Goal: Purchase product/service

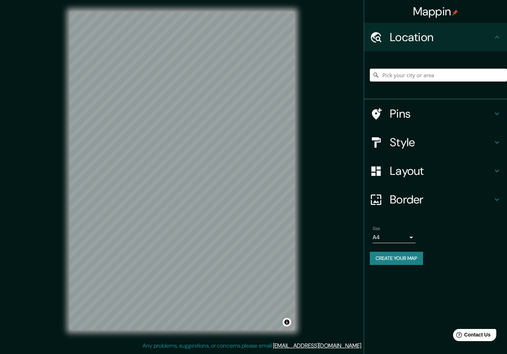
click at [311, 152] on div "Mappin Location Pins Style Layout Border Choose a border. Hint : you can make l…" at bounding box center [253, 176] width 507 height 353
click at [372, 134] on div "Mappin Location Pins Style Layout Border Choose a border. Hint : you can make l…" at bounding box center [253, 176] width 507 height 353
click at [397, 76] on input "Pick your city or area" at bounding box center [438, 75] width 137 height 13
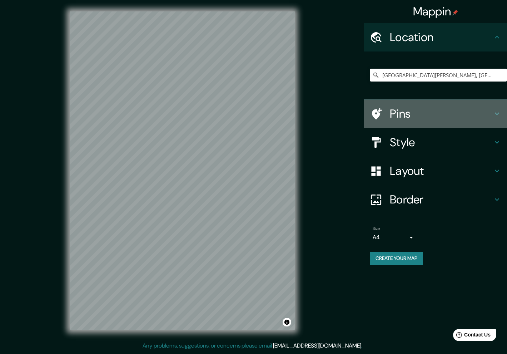
click at [403, 116] on h4 "Pins" at bounding box center [441, 114] width 103 height 14
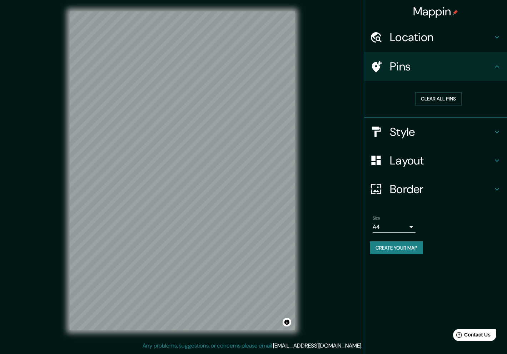
click at [414, 130] on h4 "Style" at bounding box center [441, 132] width 103 height 14
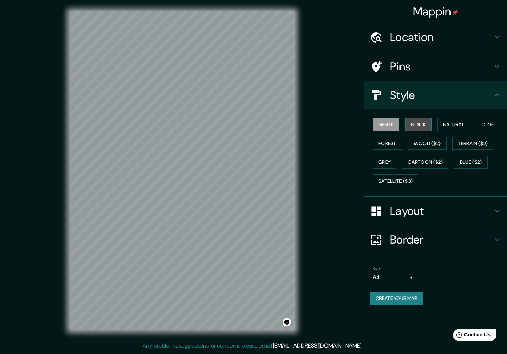
click at [422, 125] on button "Black" at bounding box center [418, 124] width 27 height 13
click at [455, 127] on button "Natural" at bounding box center [453, 124] width 33 height 13
click at [488, 126] on button "Love" at bounding box center [488, 124] width 24 height 13
click at [466, 148] on button "Terrain ($2)" at bounding box center [472, 143] width 41 height 13
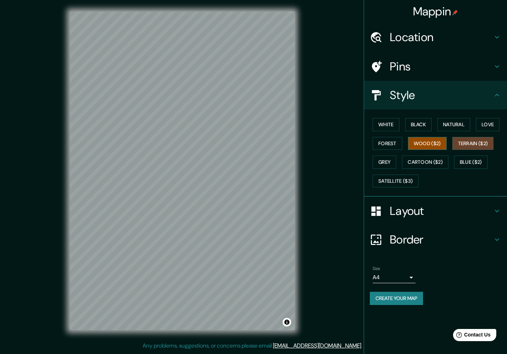
click at [445, 145] on button "Wood ($2)" at bounding box center [427, 143] width 39 height 13
click at [389, 148] on button "Forest" at bounding box center [388, 143] width 30 height 13
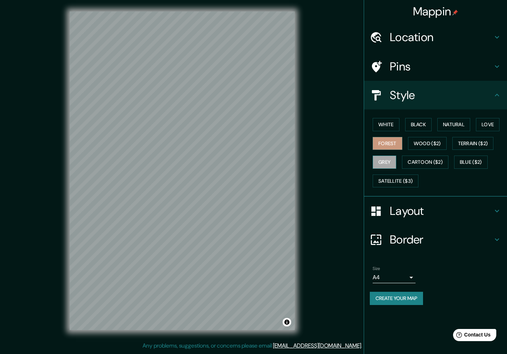
click at [388, 164] on button "Grey" at bounding box center [385, 161] width 24 height 13
click at [407, 216] on h4 "Layout" at bounding box center [441, 211] width 103 height 14
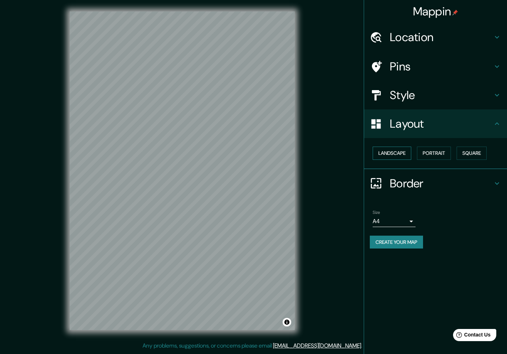
click at [404, 155] on button "Landscape" at bounding box center [392, 153] width 39 height 13
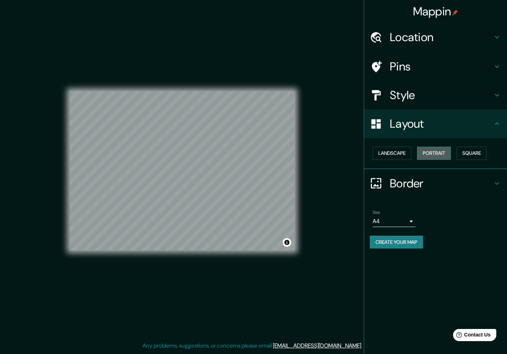
click at [433, 155] on button "Portrait" at bounding box center [434, 153] width 34 height 13
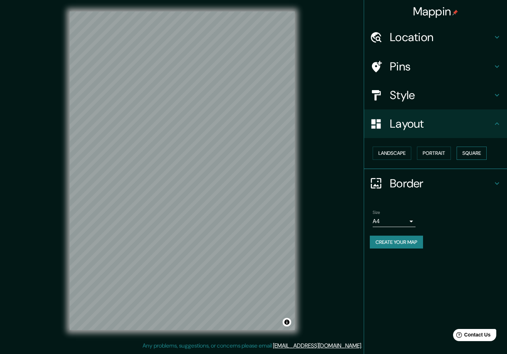
click at [468, 155] on button "Square" at bounding box center [472, 153] width 30 height 13
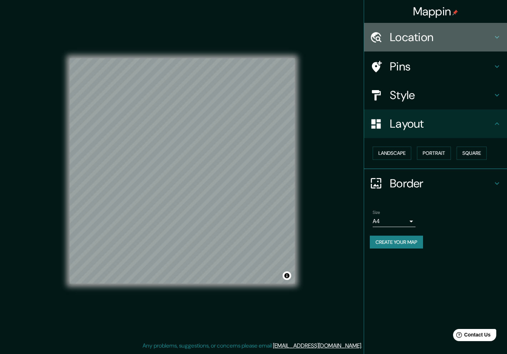
click at [447, 36] on h4 "Location" at bounding box center [441, 37] width 103 height 14
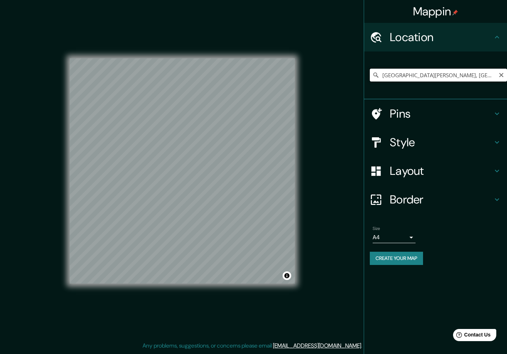
click at [389, 73] on input "[GEOGRAPHIC_DATA][PERSON_NAME], [GEOGRAPHIC_DATA][PERSON_NAME], [GEOGRAPHIC_DAT…" at bounding box center [438, 75] width 137 height 13
click at [484, 73] on input "[GEOGRAPHIC_DATA][PERSON_NAME], [GEOGRAPHIC_DATA][PERSON_NAME], [GEOGRAPHIC_DAT…" at bounding box center [438, 75] width 137 height 13
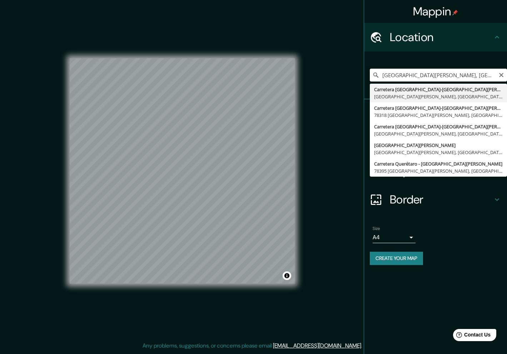
paste input "274 Del Mexquitito"
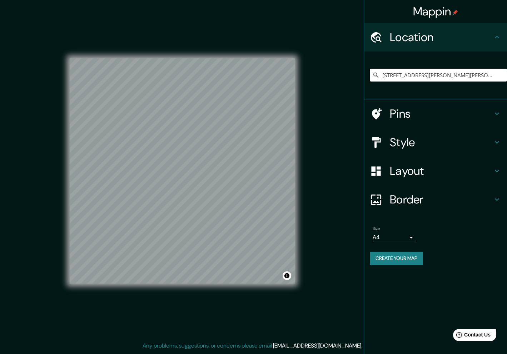
type input "[STREET_ADDRESS][PERSON_NAME][PERSON_NAME]"
click at [404, 201] on h4 "Border" at bounding box center [441, 199] width 103 height 14
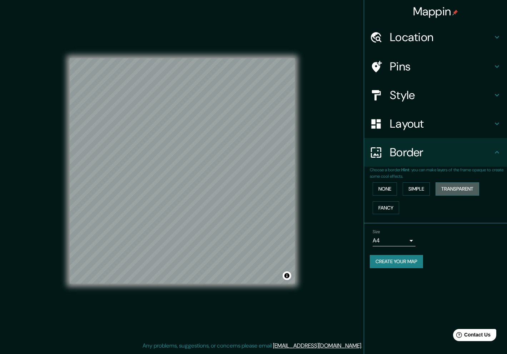
click at [456, 187] on button "Transparent" at bounding box center [458, 188] width 44 height 13
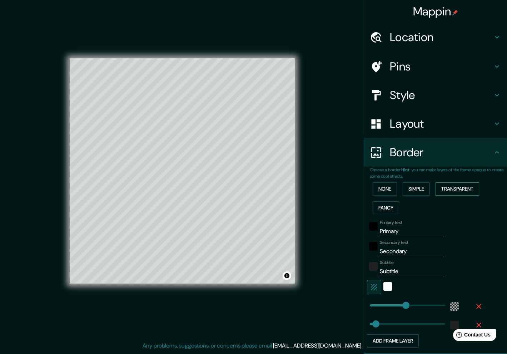
click at [456, 187] on button "Transparent" at bounding box center [458, 188] width 44 height 13
type input "302"
type input "50"
click at [382, 205] on button "Fancy" at bounding box center [386, 207] width 26 height 13
click at [416, 184] on button "Simple" at bounding box center [416, 188] width 27 height 13
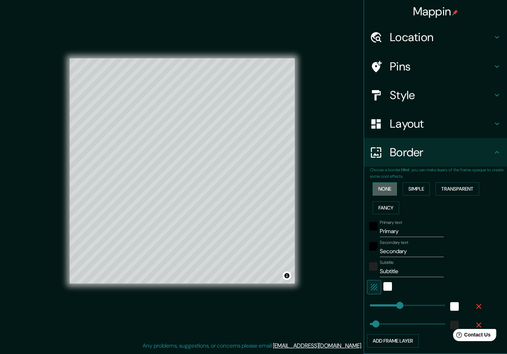
click at [376, 190] on button "None" at bounding box center [385, 188] width 24 height 13
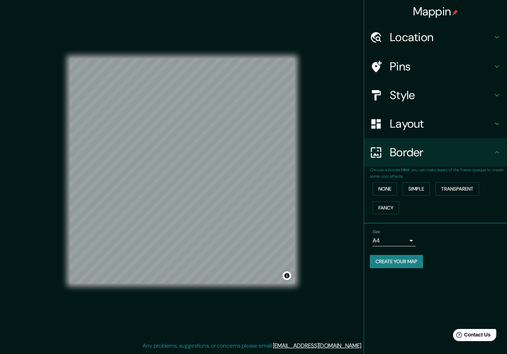
click at [415, 117] on h4 "Layout" at bounding box center [441, 124] width 103 height 14
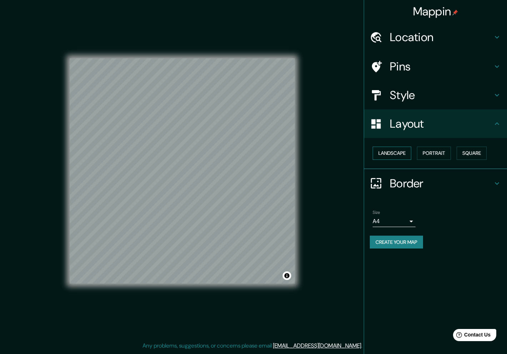
click at [404, 150] on button "Landscape" at bounding box center [392, 153] width 39 height 13
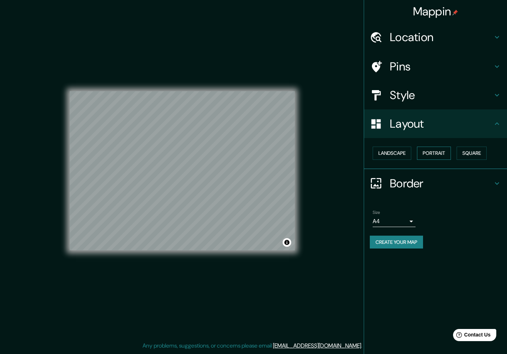
click at [435, 149] on button "Portrait" at bounding box center [434, 153] width 34 height 13
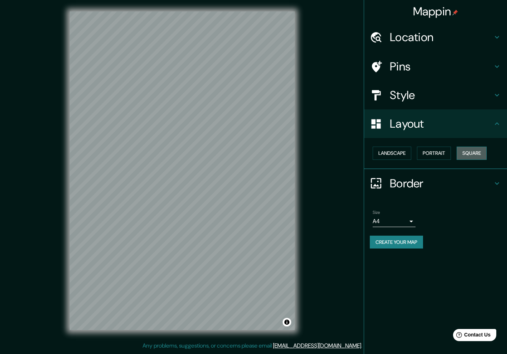
click at [485, 154] on button "Square" at bounding box center [472, 153] width 30 height 13
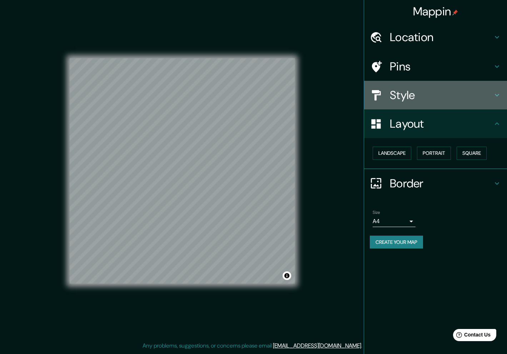
click at [419, 98] on h4 "Style" at bounding box center [441, 95] width 103 height 14
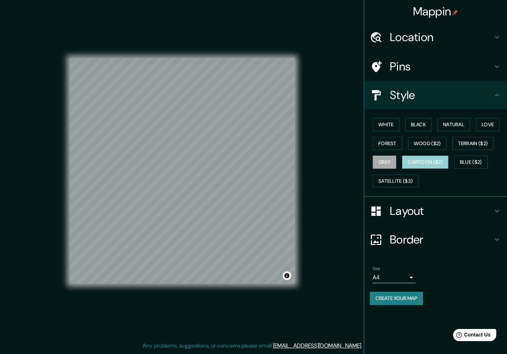
click at [439, 164] on button "Cartoon ($2)" at bounding box center [425, 161] width 46 height 13
click at [450, 66] on h4 "Pins" at bounding box center [441, 66] width 103 height 14
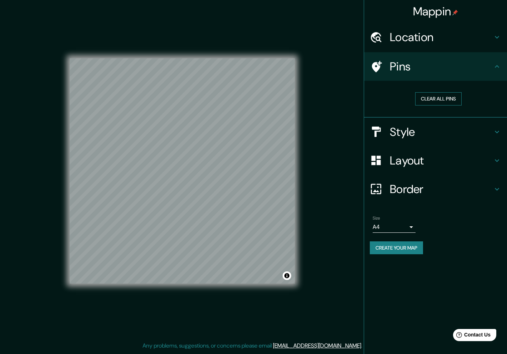
click at [437, 100] on button "Clear all pins" at bounding box center [438, 98] width 46 height 13
click at [435, 97] on button "Clear all pins" at bounding box center [438, 98] width 46 height 13
click at [223, 171] on div at bounding box center [226, 169] width 6 height 6
click at [419, 56] on div "Pins" at bounding box center [435, 66] width 143 height 29
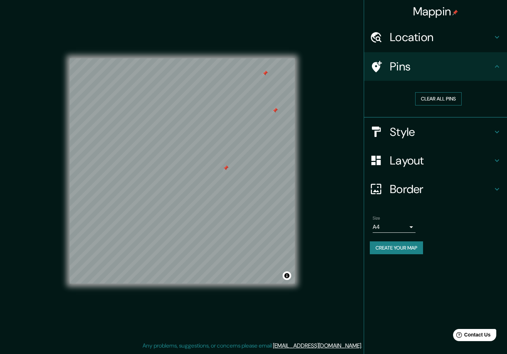
click at [423, 96] on button "Clear all pins" at bounding box center [438, 98] width 46 height 13
click at [423, 37] on h4 "Location" at bounding box center [441, 37] width 103 height 14
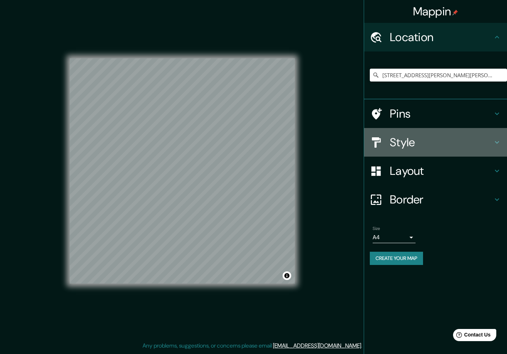
click at [417, 137] on h4 "Style" at bounding box center [441, 142] width 103 height 14
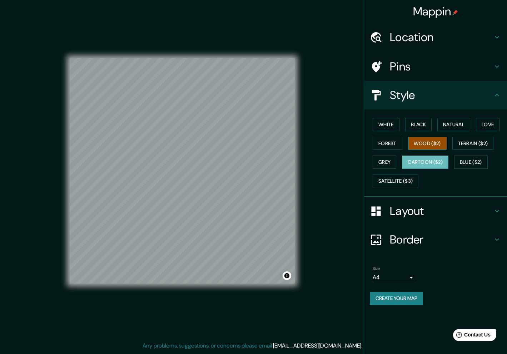
click at [419, 145] on button "Wood ($2)" at bounding box center [427, 143] width 39 height 13
click at [479, 143] on button "Terrain ($2)" at bounding box center [472, 143] width 41 height 13
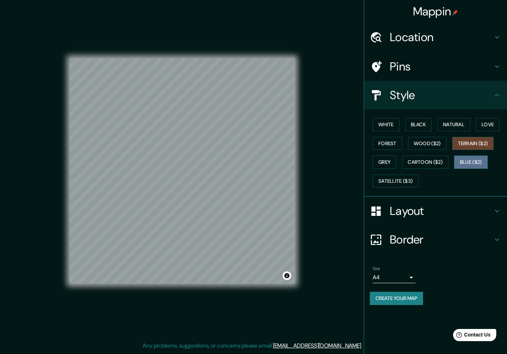
click at [476, 162] on button "Blue ($2)" at bounding box center [471, 161] width 34 height 13
click at [459, 128] on button "Natural" at bounding box center [453, 124] width 33 height 13
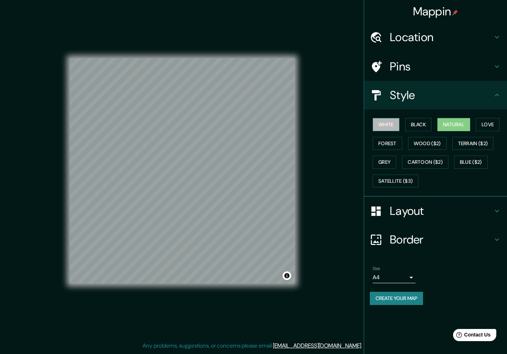
click at [388, 118] on button "White" at bounding box center [386, 124] width 27 height 13
click at [388, 146] on button "Forest" at bounding box center [388, 143] width 30 height 13
click at [405, 295] on button "Create your map" at bounding box center [396, 298] width 53 height 13
